Goal: Transaction & Acquisition: Purchase product/service

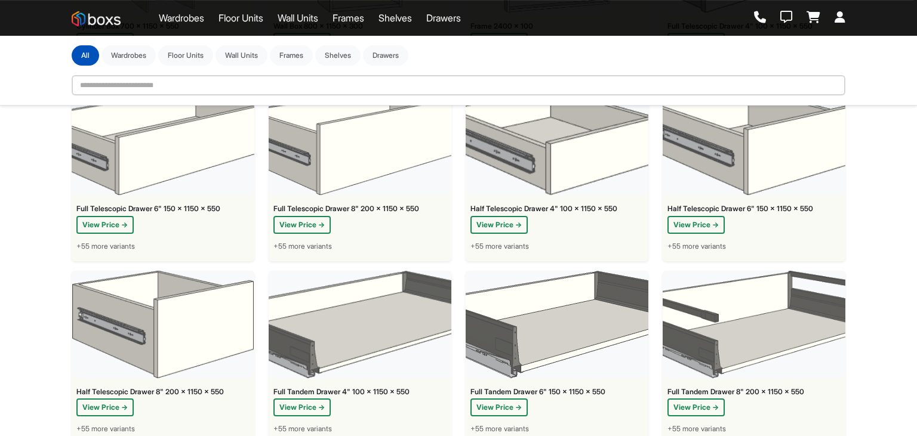
scroll to position [2669, 0]
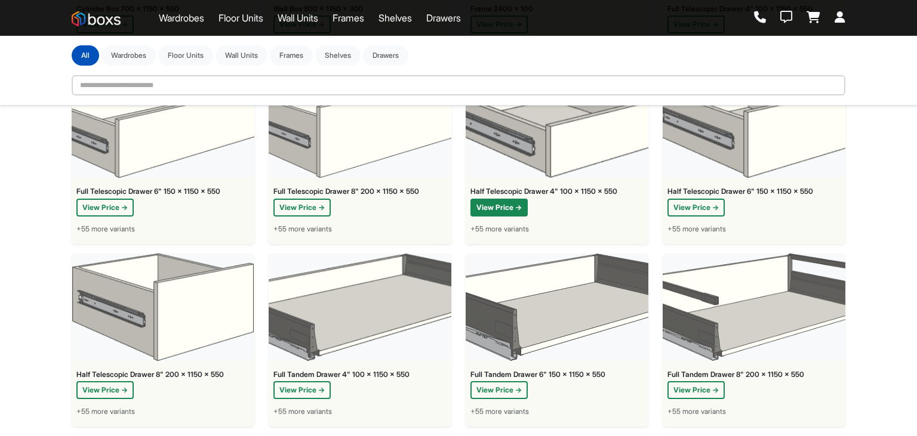
click at [521, 216] on button "View Price →" at bounding box center [498, 208] width 57 height 18
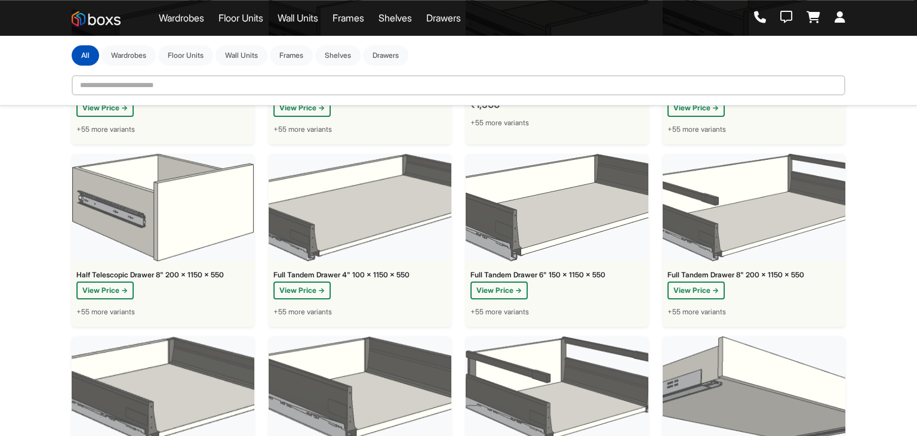
scroll to position [2795, 0]
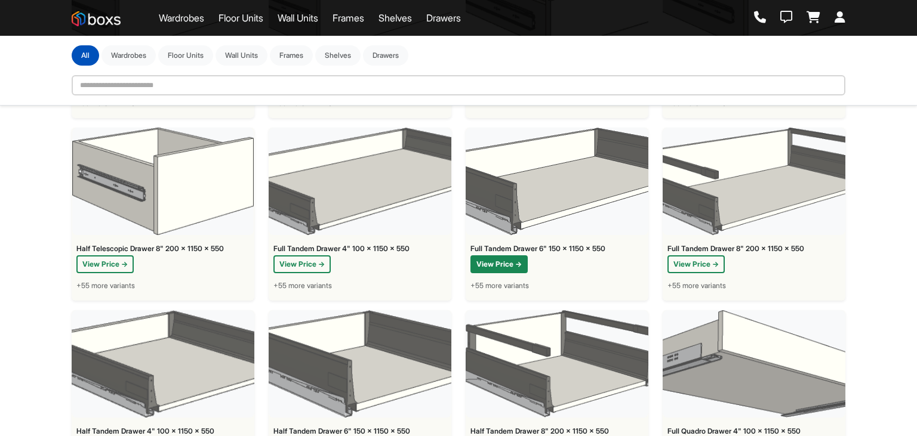
click at [510, 273] on button "View Price →" at bounding box center [498, 264] width 57 height 18
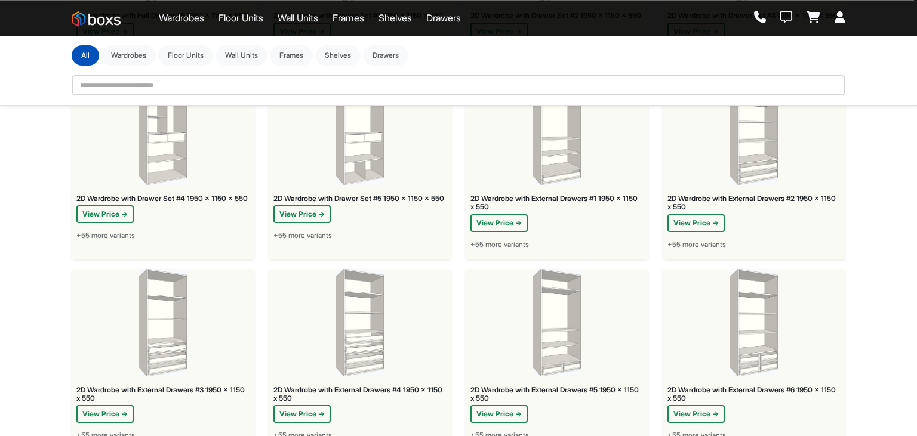
scroll to position [378, 0]
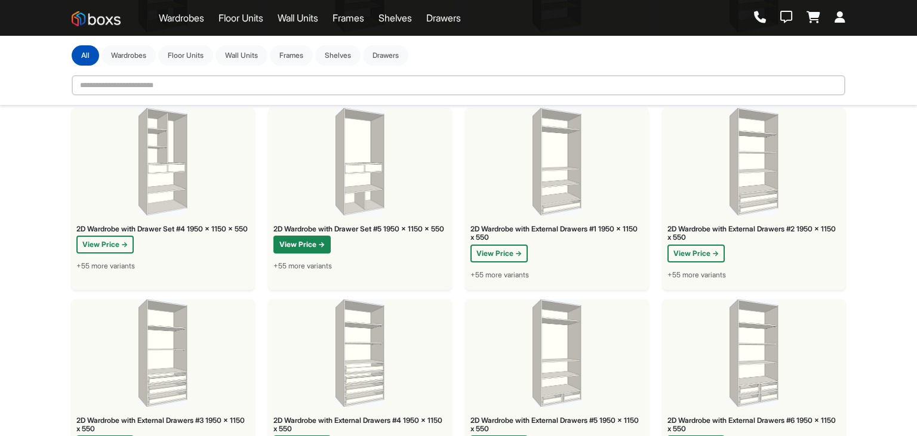
click at [300, 254] on button "View Price →" at bounding box center [301, 245] width 57 height 18
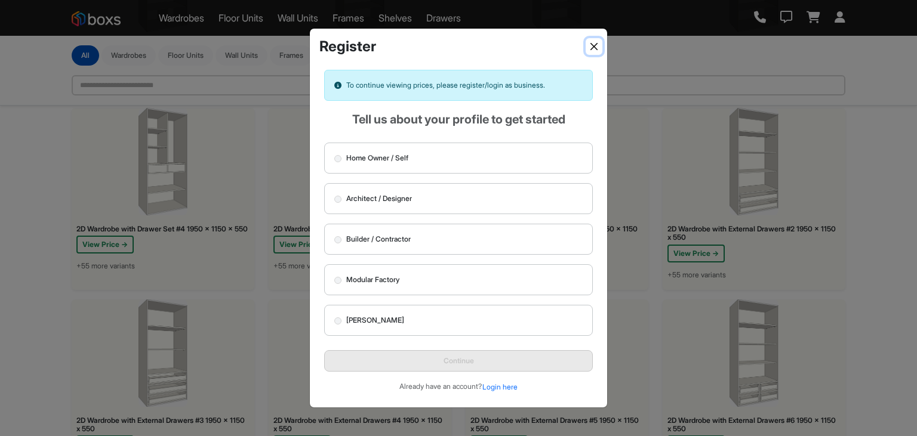
click at [594, 47] on button "Close" at bounding box center [593, 46] width 17 height 17
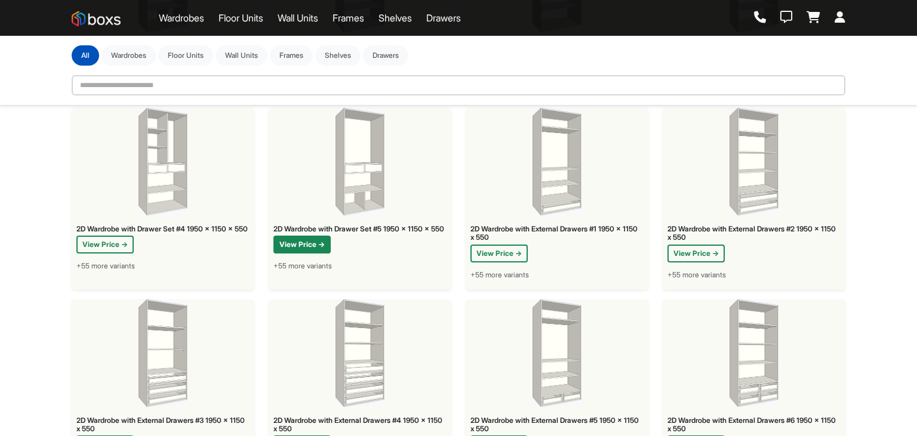
click at [302, 254] on button "View Price →" at bounding box center [301, 245] width 57 height 18
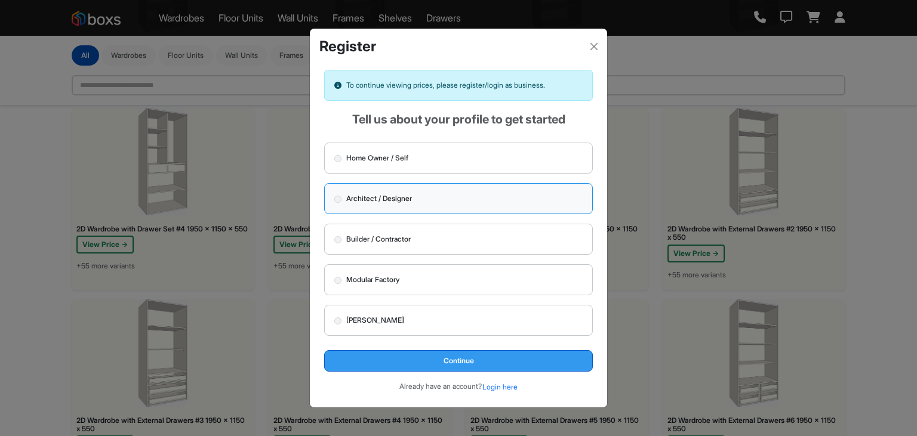
click at [430, 359] on button "Continue" at bounding box center [458, 360] width 269 height 21
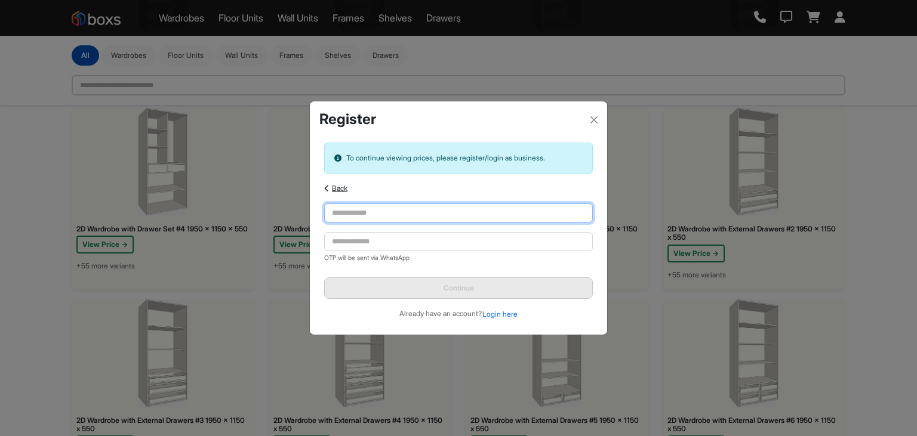
click at [393, 209] on input "text" at bounding box center [458, 212] width 269 height 19
type input "**********"
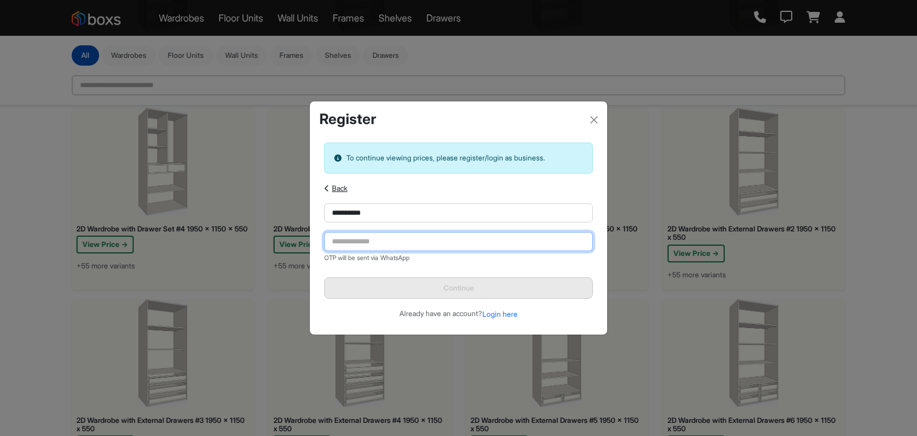
click at [419, 240] on input "tel" at bounding box center [458, 241] width 269 height 19
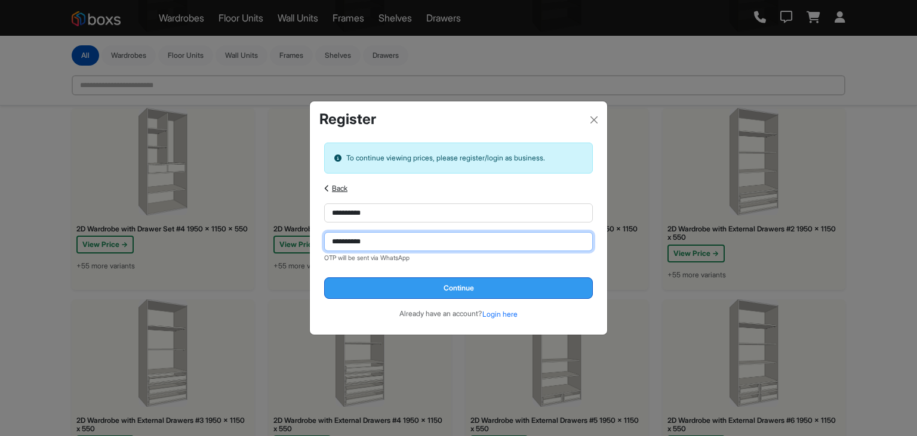
type input "**********"
click at [475, 288] on button "Continue" at bounding box center [458, 287] width 269 height 21
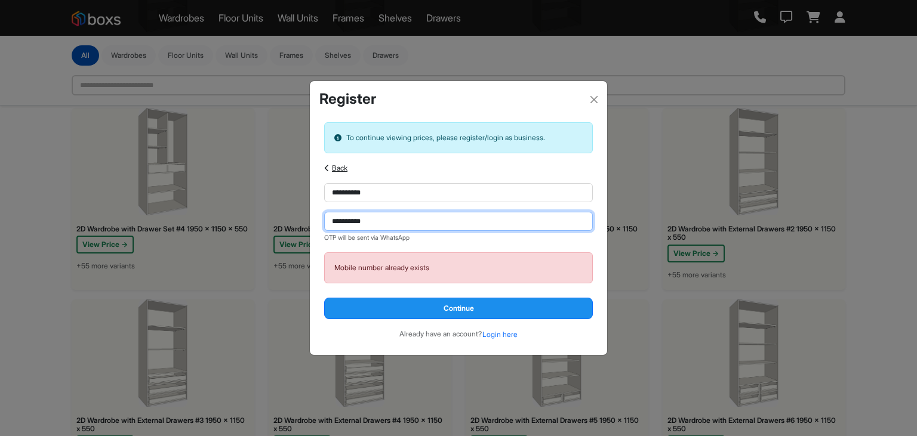
click at [385, 221] on input "**********" at bounding box center [458, 221] width 269 height 19
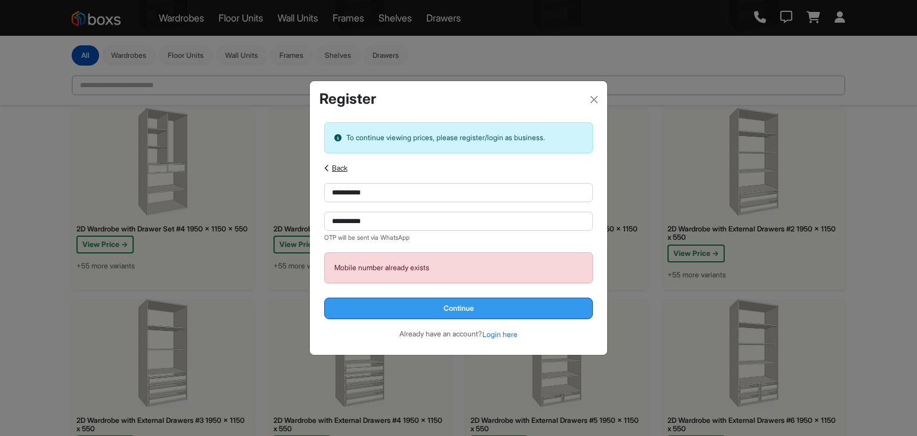
click at [428, 306] on button "Continue" at bounding box center [458, 308] width 269 height 21
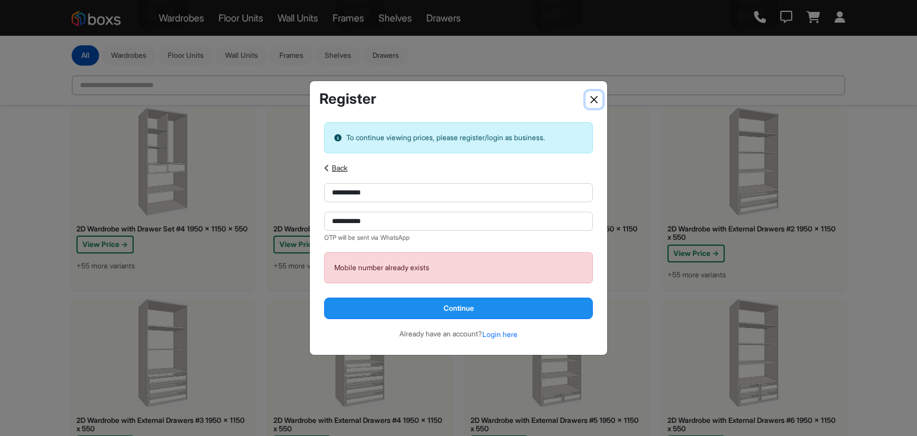
click at [593, 107] on button "Close" at bounding box center [593, 99] width 17 height 17
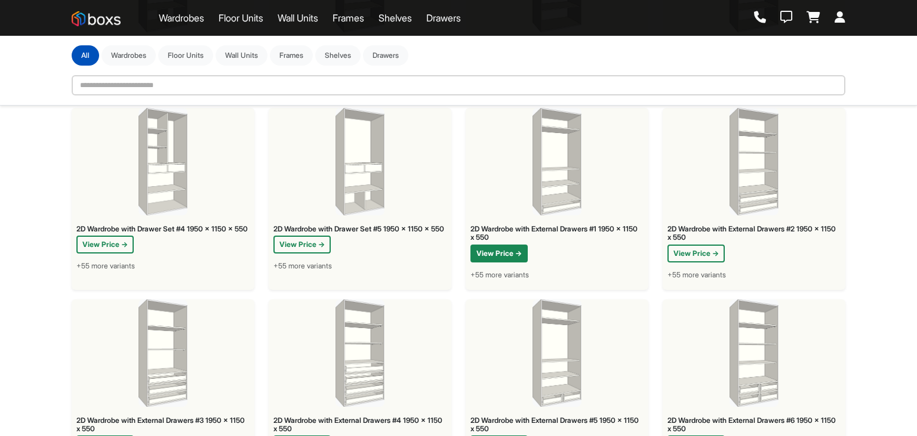
click at [516, 263] on button "View Price →" at bounding box center [498, 254] width 57 height 18
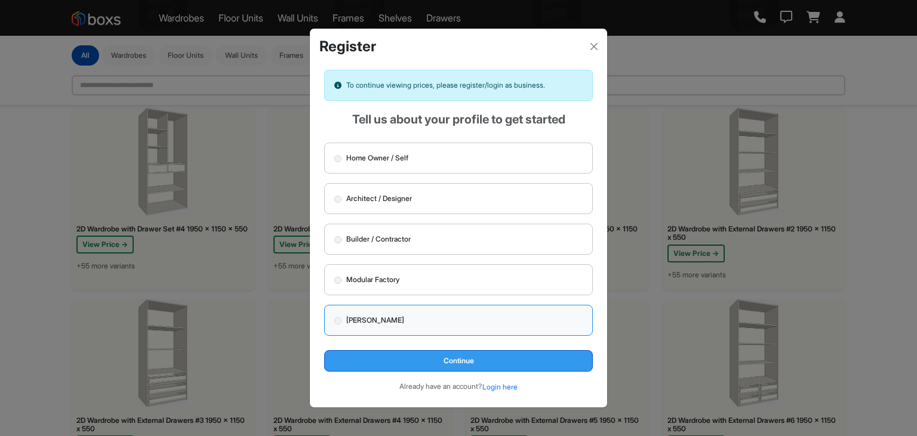
click at [374, 358] on button "Continue" at bounding box center [458, 360] width 269 height 21
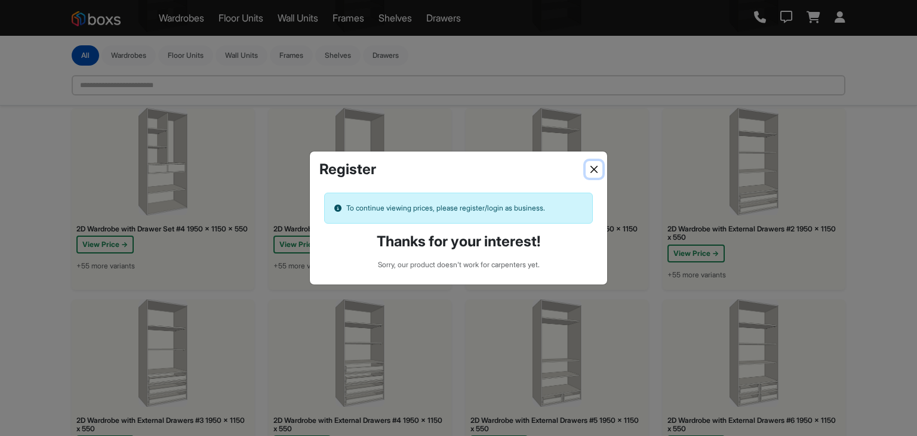
click at [596, 169] on button "Close" at bounding box center [593, 169] width 17 height 17
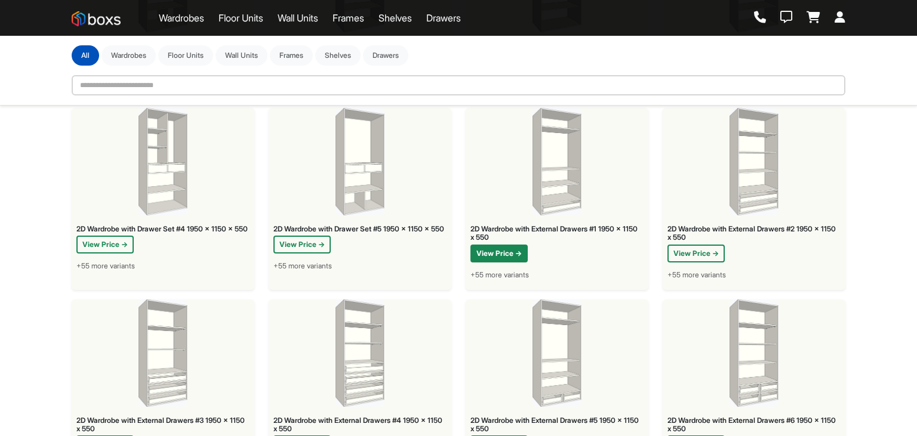
click at [500, 263] on button "View Price →" at bounding box center [498, 254] width 57 height 18
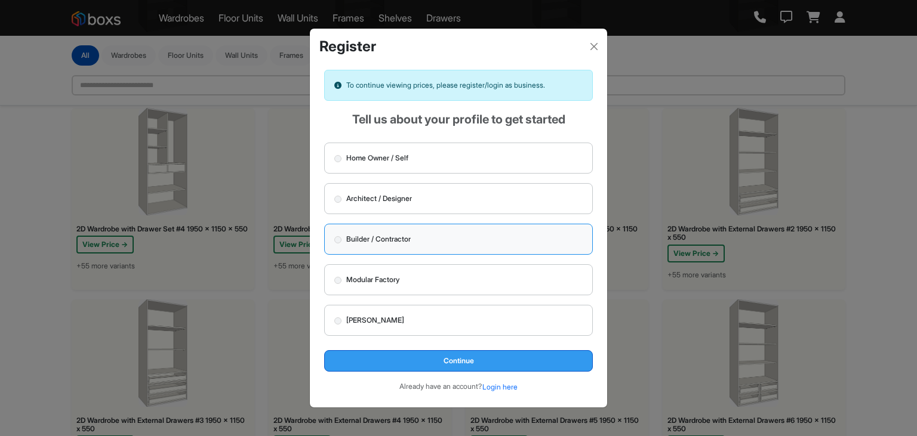
click at [451, 358] on button "Continue" at bounding box center [458, 360] width 269 height 21
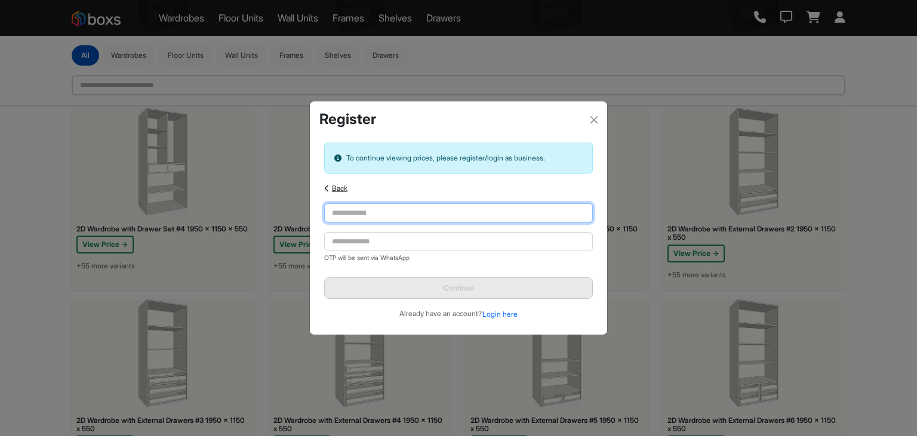
click at [385, 214] on input "text" at bounding box center [458, 212] width 269 height 19
type input "****"
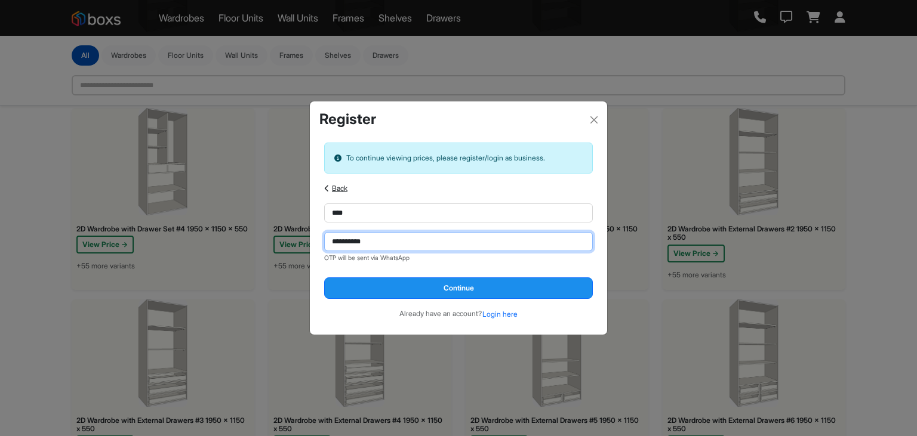
type input "**********"
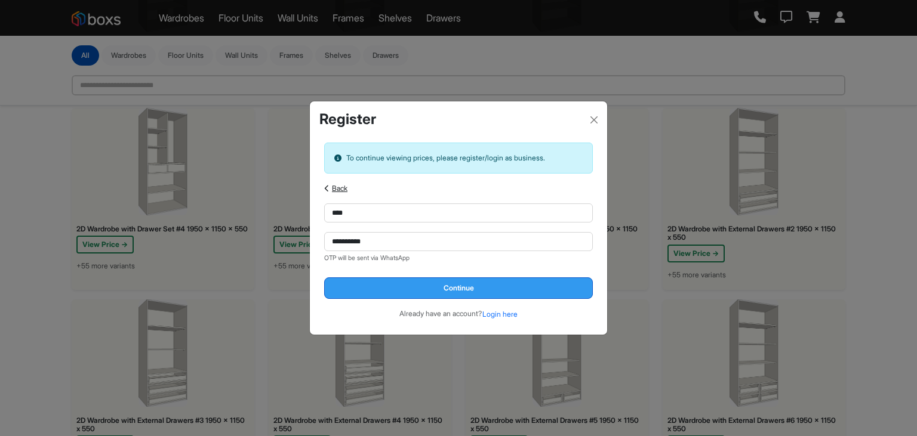
click at [511, 288] on button "Continue" at bounding box center [458, 287] width 269 height 21
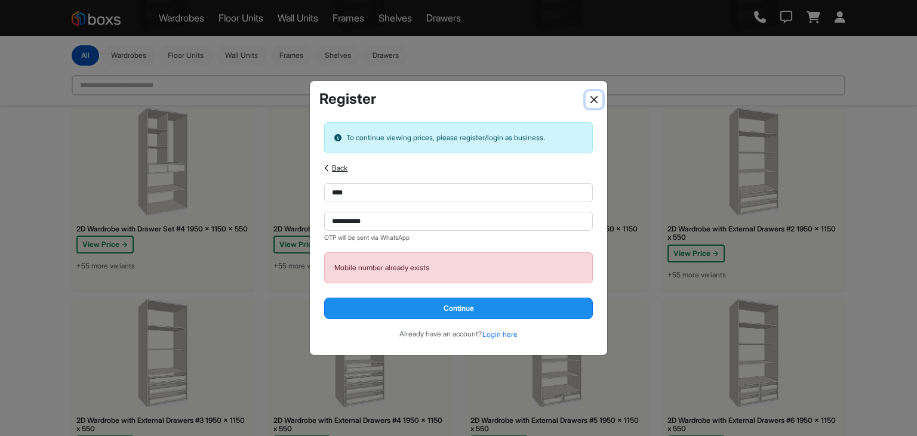
click at [590, 97] on button "Close" at bounding box center [593, 99] width 17 height 17
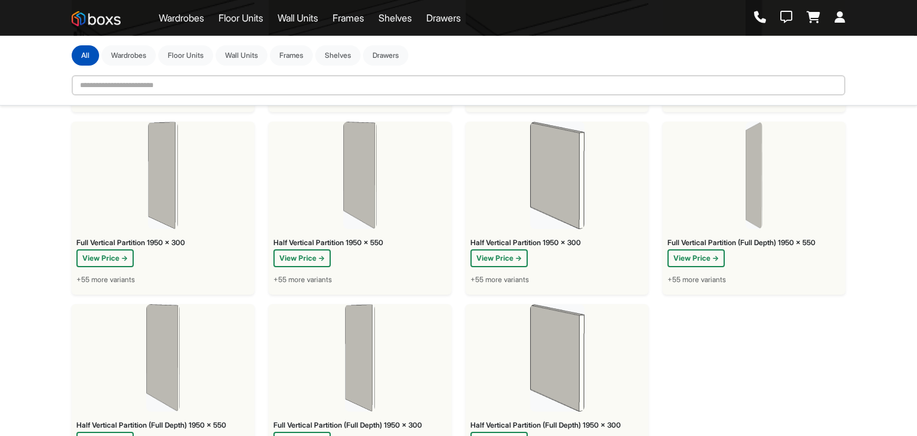
scroll to position [4923, 0]
